Goal: Go to known website: Go to known website

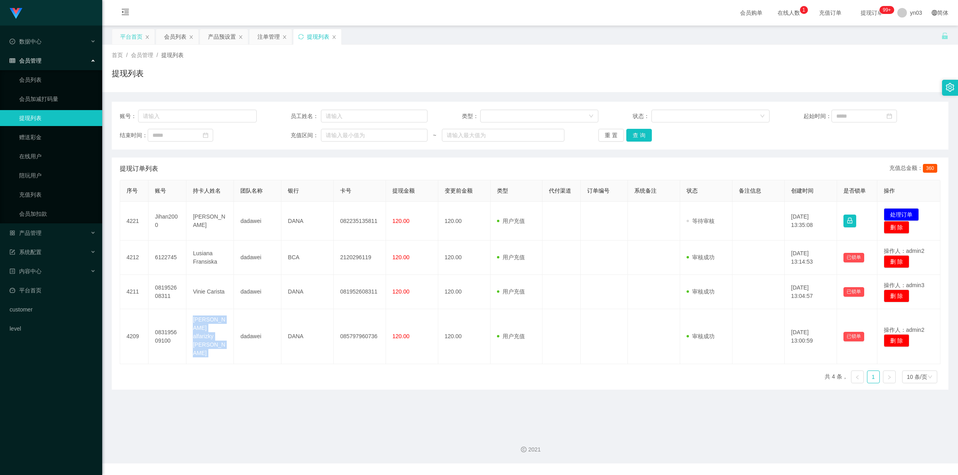
click at [120, 30] on div "平台首页" at bounding box center [131, 36] width 22 height 15
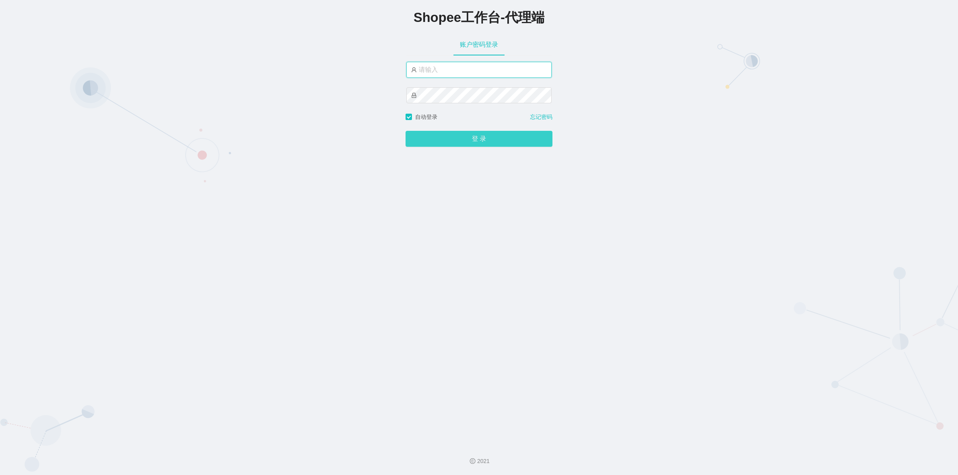
type input "yn03"
click at [406, 147] on button "登 录" at bounding box center [479, 139] width 147 height 16
